Goal: Information Seeking & Learning: Learn about a topic

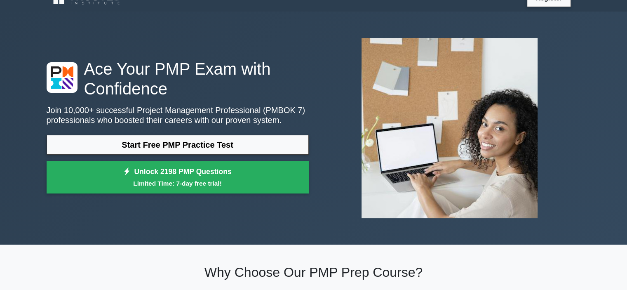
click at [197, 142] on link "Start Free PMP Practice Test" at bounding box center [178, 145] width 262 height 20
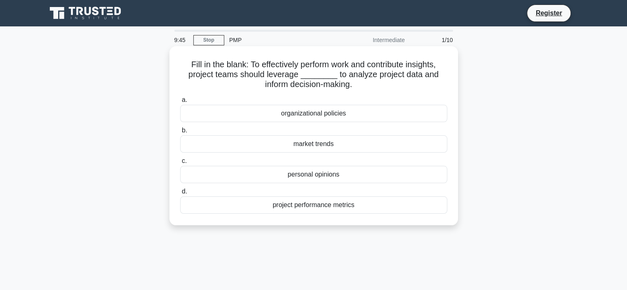
click at [318, 206] on div "project performance metrics" at bounding box center [313, 204] width 267 height 17
click at [180, 194] on input "d. project performance metrics" at bounding box center [180, 191] width 0 height 5
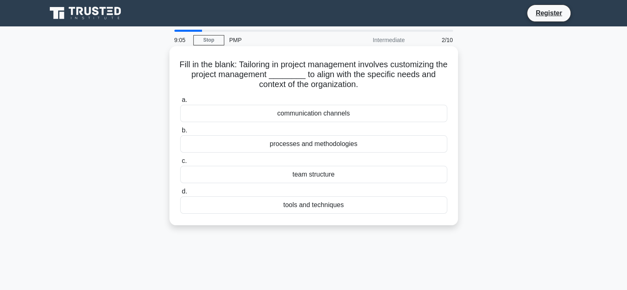
click at [327, 143] on div "processes and methodologies" at bounding box center [313, 143] width 267 height 17
click at [180, 133] on input "b. processes and methodologies" at bounding box center [180, 130] width 0 height 5
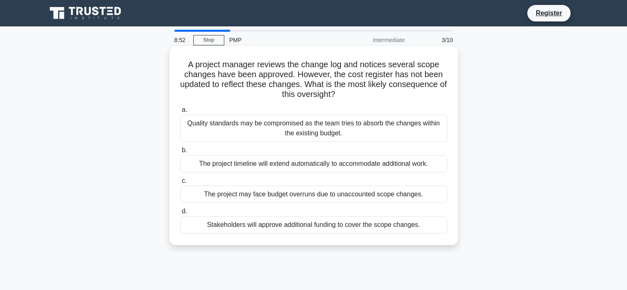
click at [309, 135] on div "Quality standards may be compromised as the team tries to absorb the changes wi…" at bounding box center [313, 128] width 267 height 27
click at [180, 113] on input "a. Quality standards may be compromised as the team tries to absorb the changes…" at bounding box center [180, 109] width 0 height 5
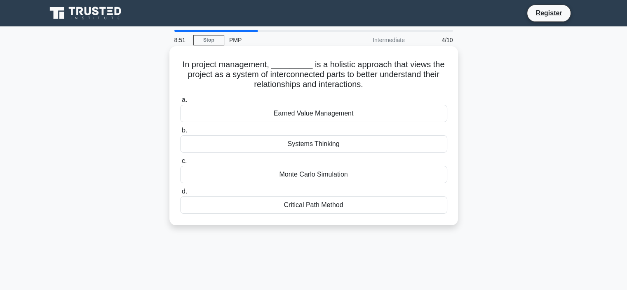
click at [302, 114] on div "Earned Value Management" at bounding box center [313, 113] width 267 height 17
click at [180, 103] on input "a. Earned Value Management" at bounding box center [180, 99] width 0 height 5
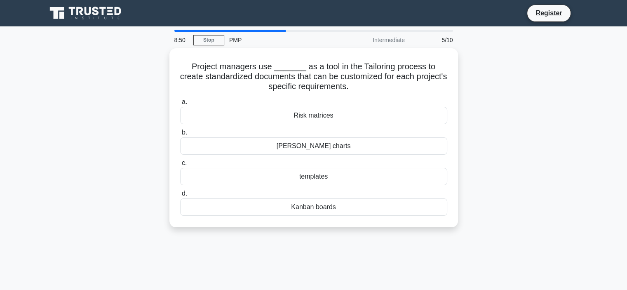
click at [302, 114] on div "Risk matrices" at bounding box center [313, 115] width 267 height 17
click at [180, 105] on input "a. Risk matrices" at bounding box center [180, 101] width 0 height 5
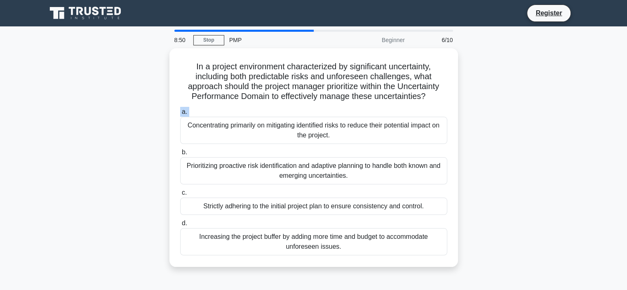
click at [302, 114] on label "a. Concentrating primarily on mitigating identified risks to reduce their poten…" at bounding box center [313, 125] width 267 height 37
click at [180, 114] on input "a. Concentrating primarily on mitigating identified risks to reduce their poten…" at bounding box center [180, 111] width 0 height 5
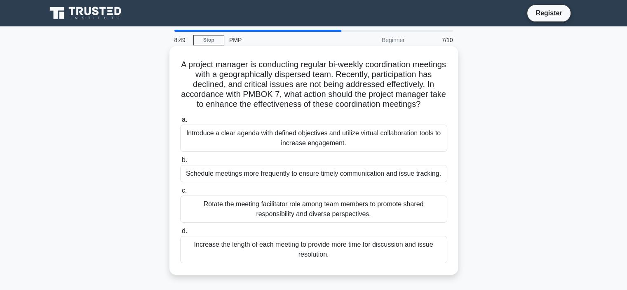
click at [295, 136] on div "Introduce a clear agenda with defined objectives and utilize virtual collaborat…" at bounding box center [313, 138] width 267 height 27
click at [180, 122] on input "a. Introduce a clear agenda with defined objectives and utilize virtual collabo…" at bounding box center [180, 119] width 0 height 5
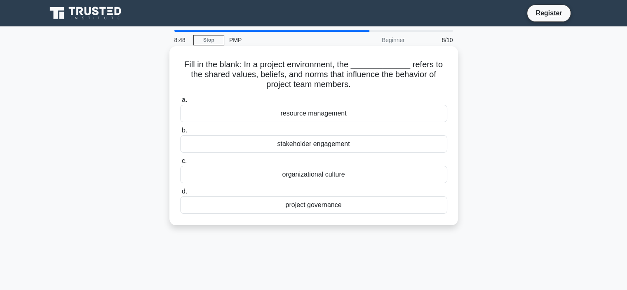
click at [305, 117] on div "resource management" at bounding box center [313, 113] width 267 height 17
click at [180, 103] on input "a. resource management" at bounding box center [180, 99] width 0 height 5
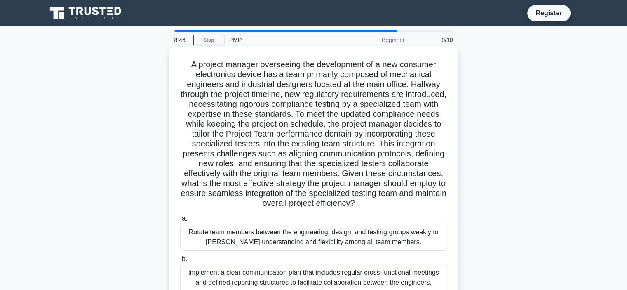
click at [306, 237] on div "Rotate team members between the engineering, design, and testing groups weekly …" at bounding box center [313, 236] width 267 height 27
click at [180, 221] on input "a. Rotate team members between the engineering, design, and testing groups week…" at bounding box center [180, 218] width 0 height 5
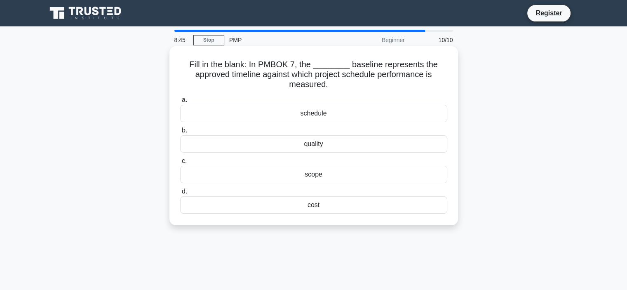
click at [317, 113] on div "schedule" at bounding box center [313, 113] width 267 height 17
click at [180, 103] on input "a. schedule" at bounding box center [180, 99] width 0 height 5
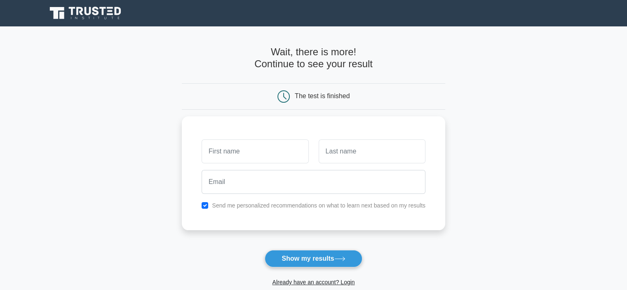
scroll to position [78, 0]
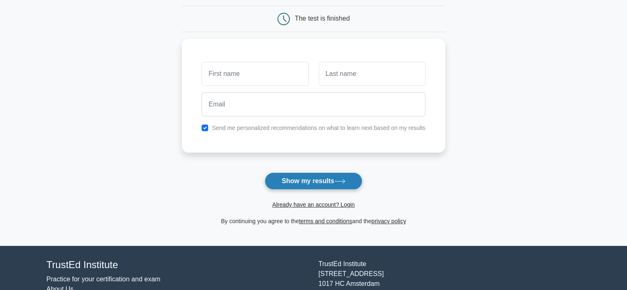
click at [329, 177] on button "Show my results" at bounding box center [313, 180] width 97 height 17
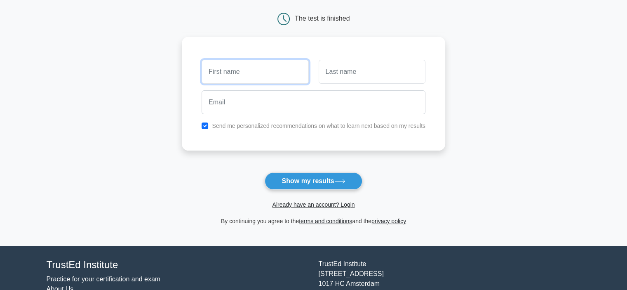
type input "N"
type input "[PERSON_NAME]"
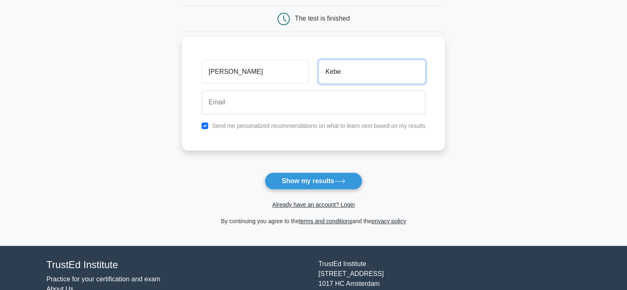
type input "Kebe"
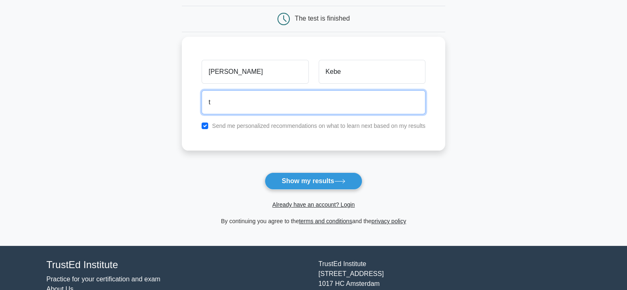
type input "[EMAIL_ADDRESS][DOMAIN_NAME]"
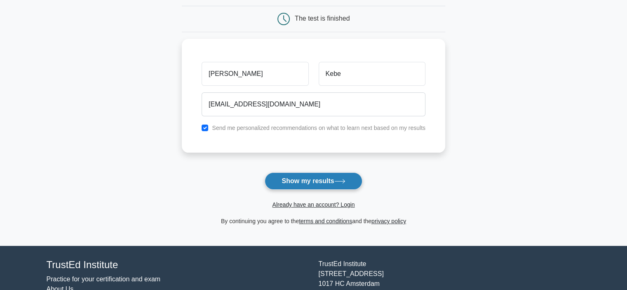
click at [293, 186] on button "Show my results" at bounding box center [313, 180] width 97 height 17
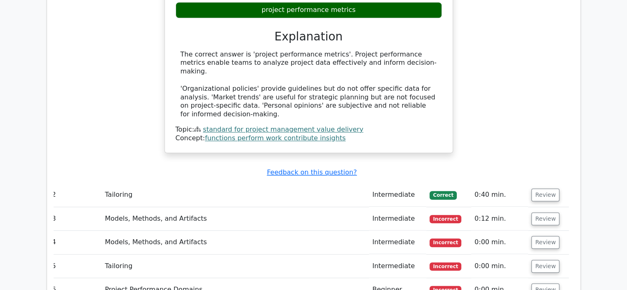
scroll to position [863, 0]
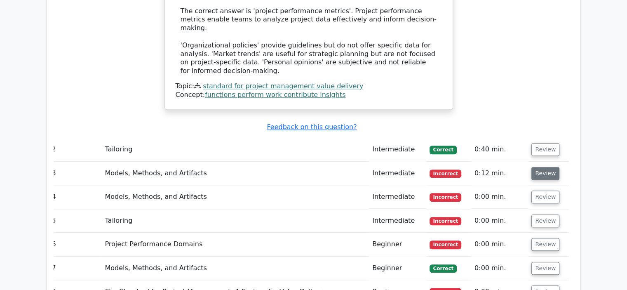
click at [540, 167] on button "Review" at bounding box center [545, 173] width 28 height 13
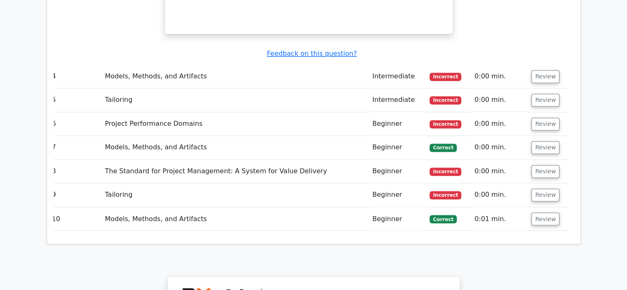
scroll to position [1354, 0]
